Goal: Complete application form

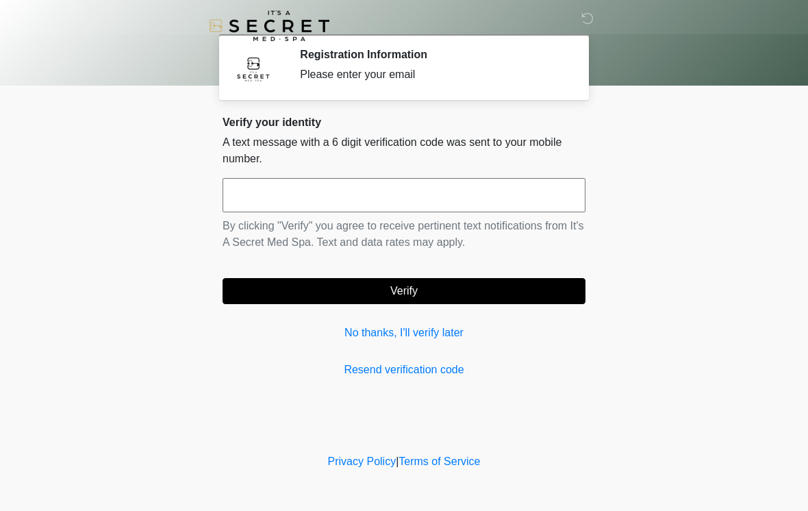
click at [442, 205] on input "text" at bounding box center [404, 195] width 363 height 34
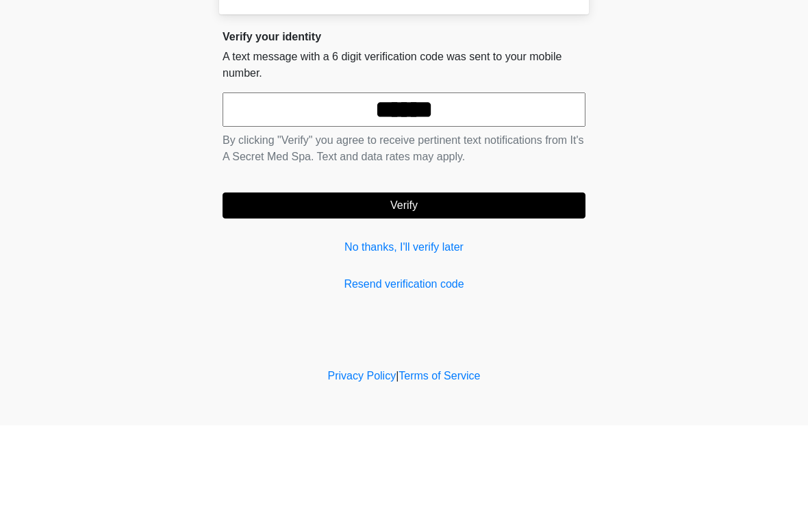
type input "******"
click at [450, 278] on button "Verify" at bounding box center [404, 291] width 363 height 26
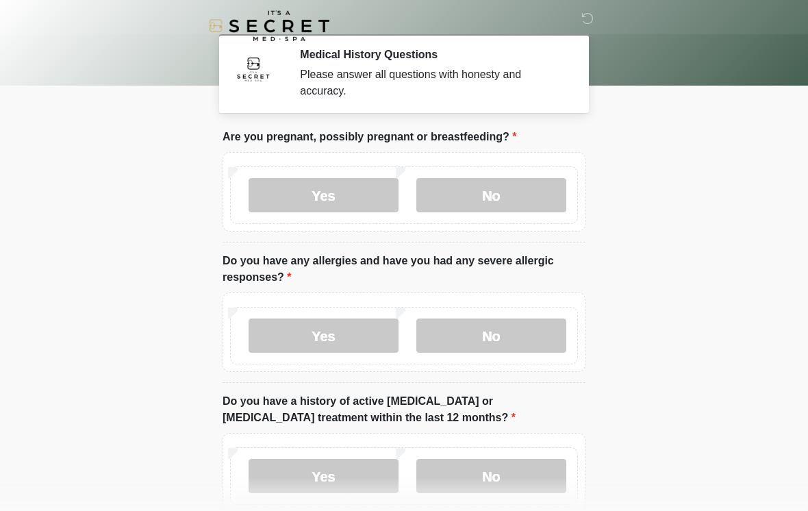
click at [521, 190] on label "No" at bounding box center [491, 195] width 150 height 34
click at [497, 336] on label "No" at bounding box center [491, 335] width 150 height 34
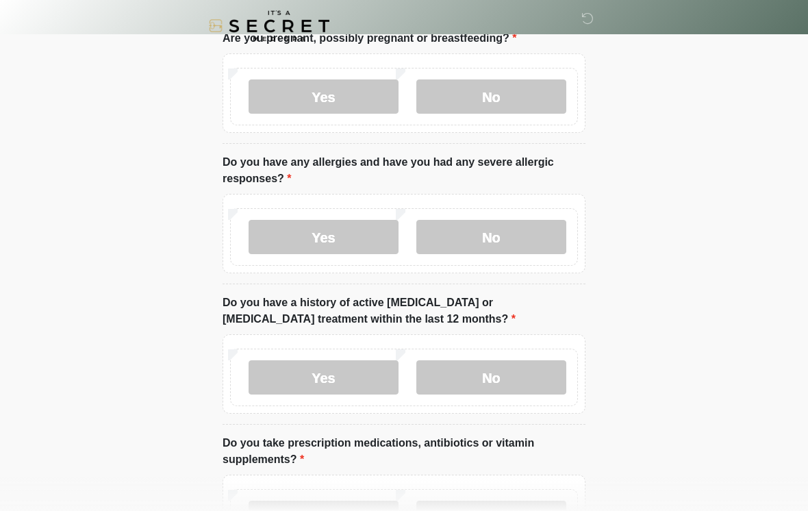
scroll to position [99, 0]
click at [526, 382] on label "No" at bounding box center [491, 377] width 150 height 34
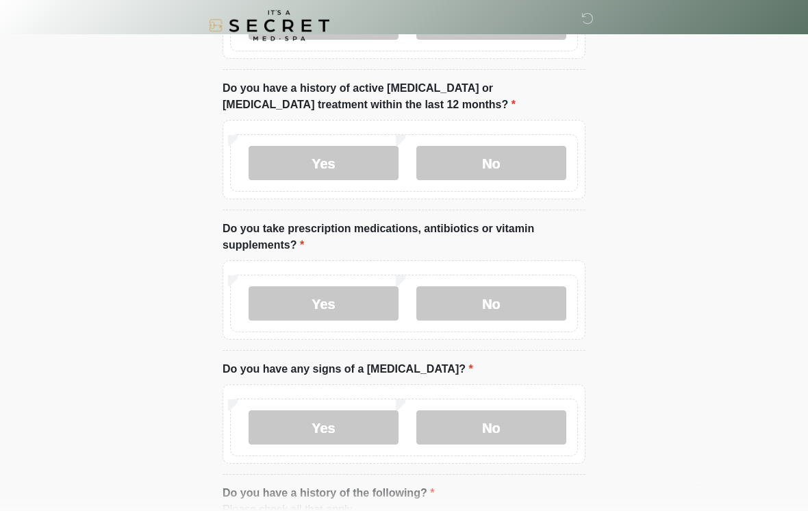
click at [512, 308] on label "No" at bounding box center [491, 304] width 150 height 34
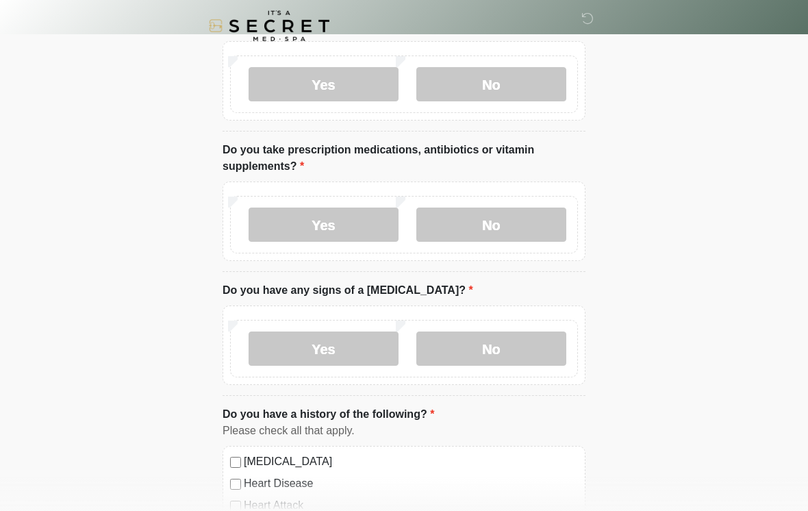
scroll to position [400, 0]
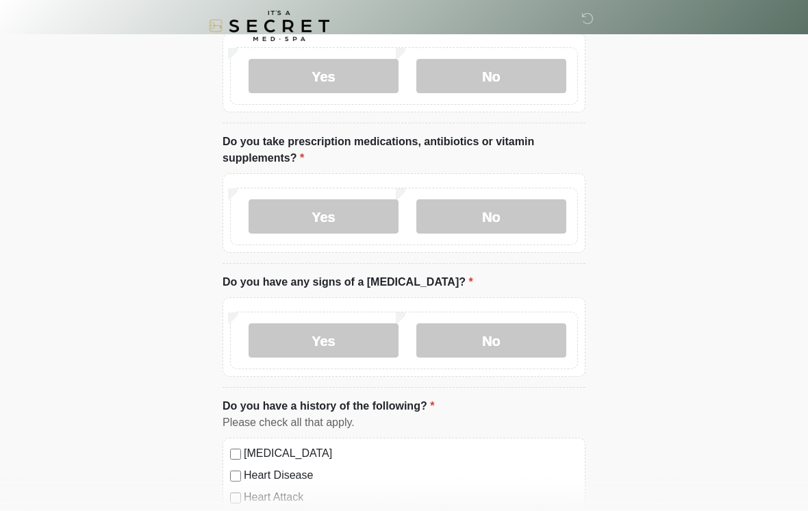
click at [514, 347] on label "No" at bounding box center [491, 340] width 150 height 34
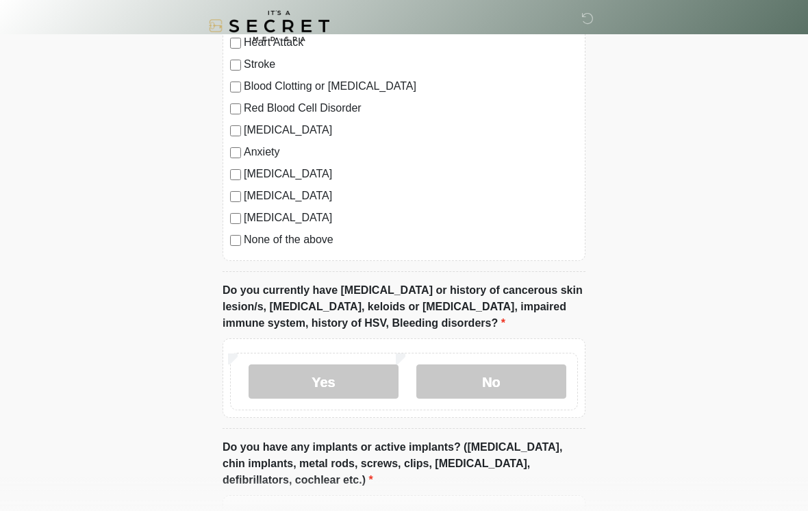
scroll to position [860, 0]
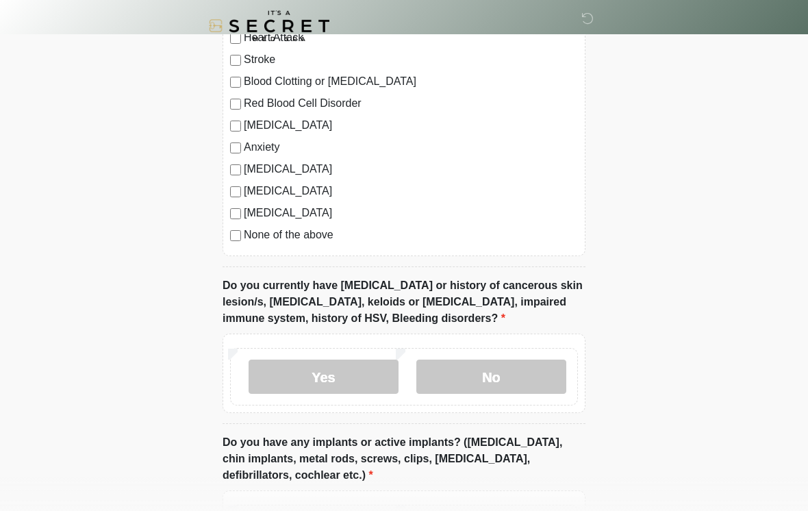
click at [529, 368] on label "No" at bounding box center [491, 377] width 150 height 34
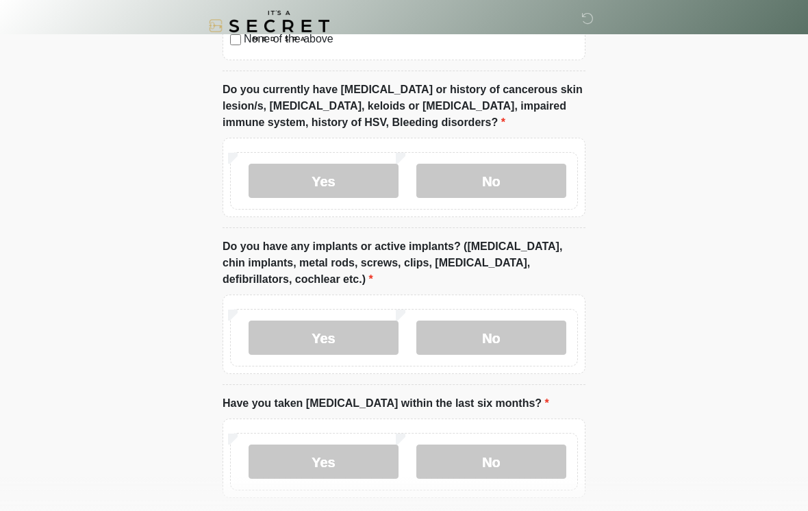
click at [521, 345] on label "No" at bounding box center [491, 338] width 150 height 34
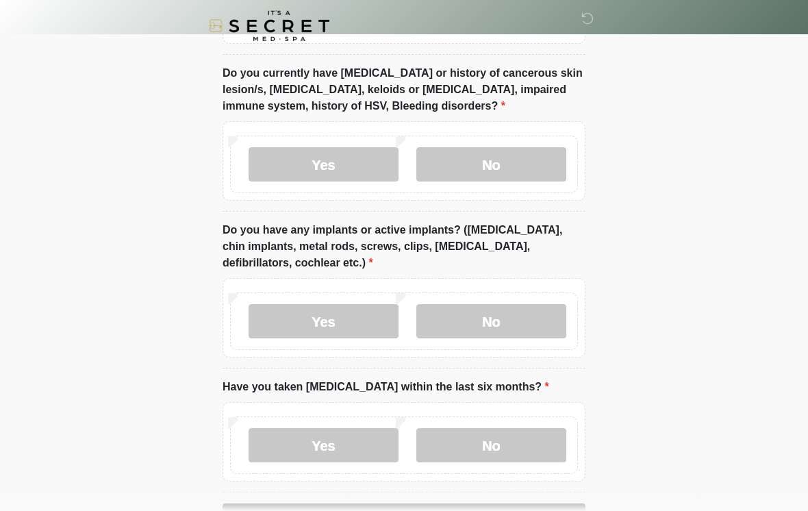
scroll to position [1140, 0]
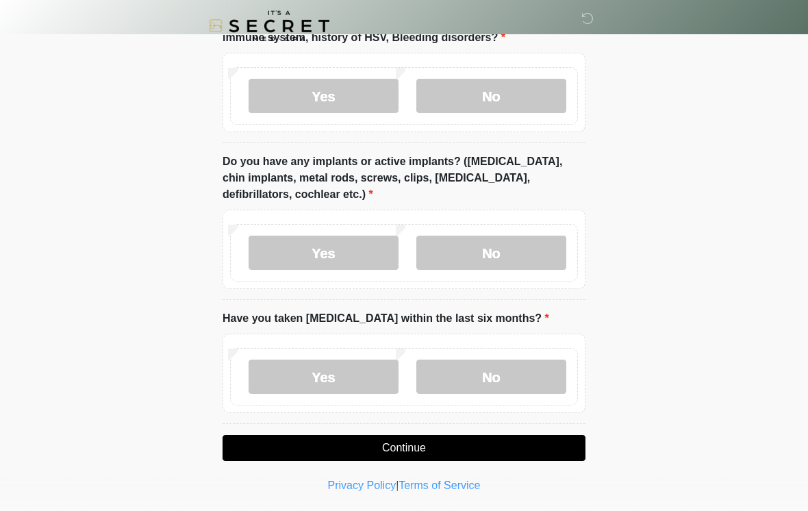
click at [534, 384] on label "No" at bounding box center [491, 377] width 150 height 34
click at [519, 444] on button "Continue" at bounding box center [404, 448] width 363 height 26
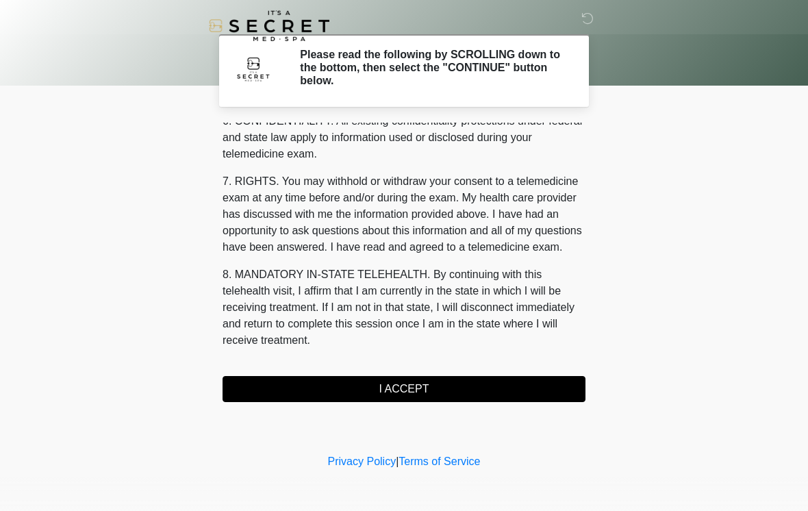
scroll to position [558, 0]
click at [512, 383] on button "I ACCEPT" at bounding box center [404, 389] width 363 height 26
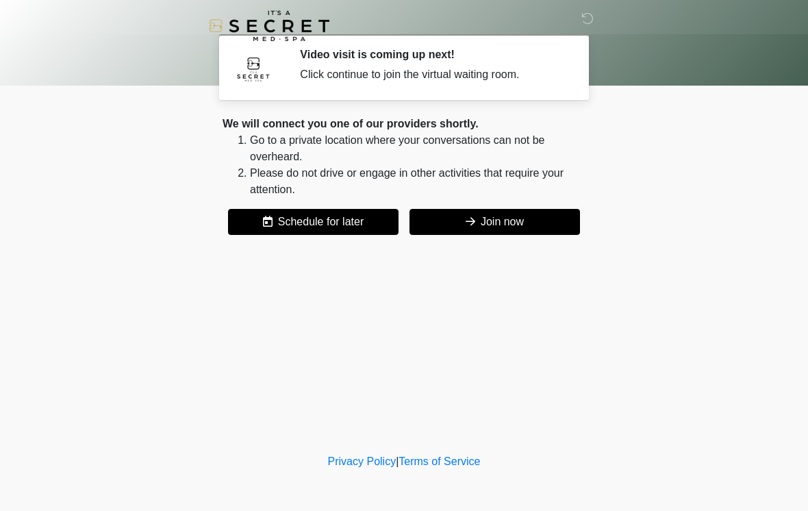
click at [467, 216] on icon at bounding box center [471, 221] width 10 height 11
click at [473, 223] on icon at bounding box center [471, 221] width 10 height 11
